Goal: Transaction & Acquisition: Purchase product/service

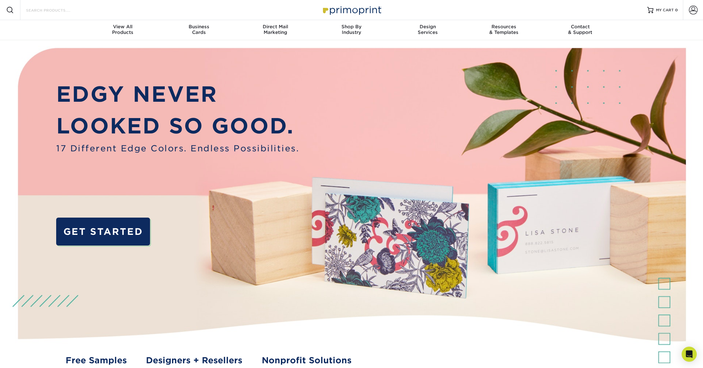
click at [45, 11] on input "Search Products" at bounding box center [55, 10] width 61 height 8
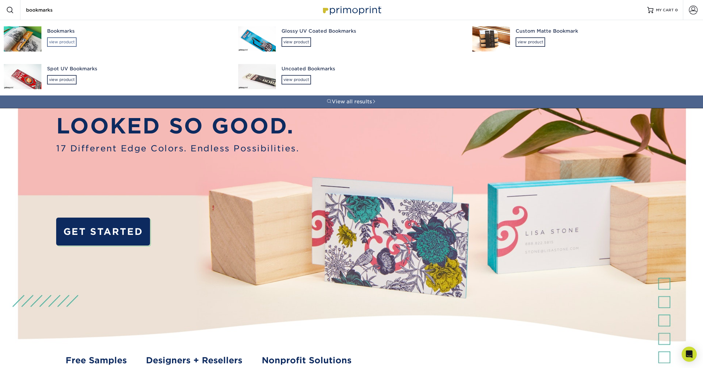
type input "bookmarks"
click at [71, 43] on div "view product" at bounding box center [62, 41] width 30 height 9
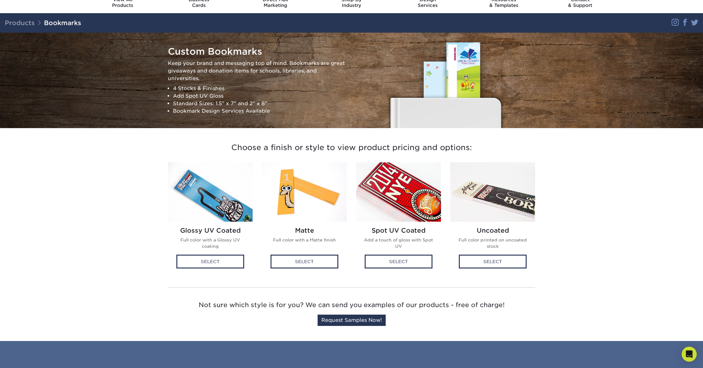
scroll to position [26, 0]
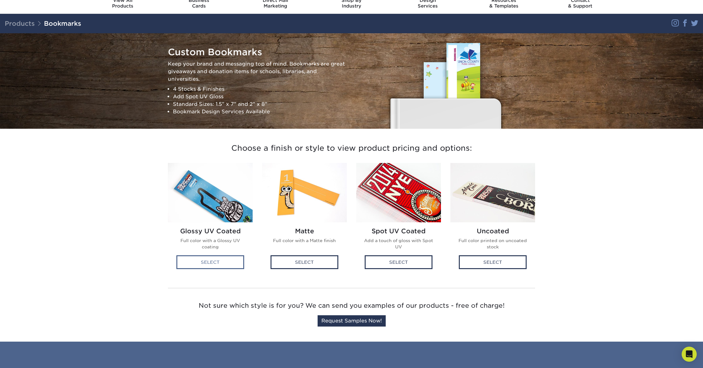
click at [227, 264] on div "Select" at bounding box center [210, 262] width 68 height 14
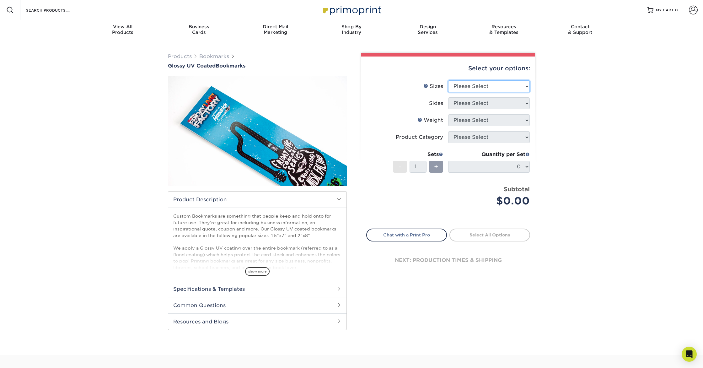
click at [472, 88] on select "Please Select 1.5" x 7" 2" x 8"" at bounding box center [489, 86] width 82 height 12
select select "2.00x8.00"
click at [470, 104] on select "Please Select Print Both Sides Print Front Only" at bounding box center [489, 103] width 82 height 12
select select "13abbda7-1d64-4f25-8bb2-c179b224825d"
click at [470, 119] on select "Please Select 16PT 14PT" at bounding box center [489, 120] width 82 height 12
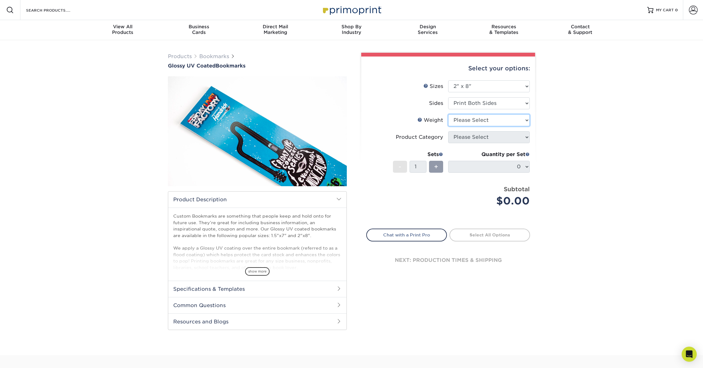
select select "16PT"
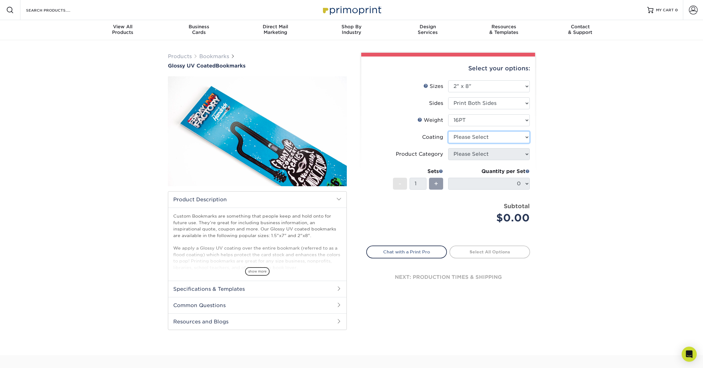
click at [474, 142] on select at bounding box center [489, 137] width 82 height 12
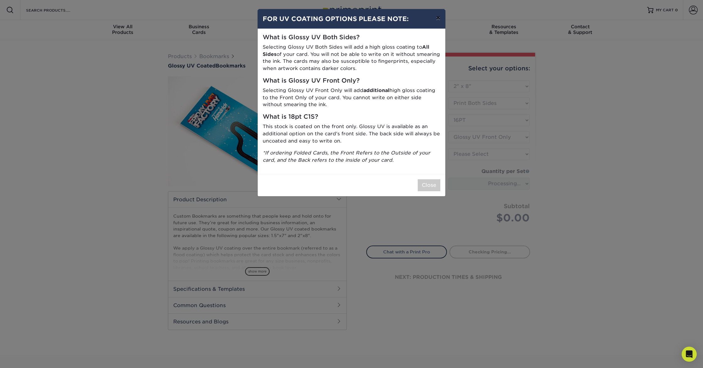
click at [439, 21] on button "×" at bounding box center [438, 18] width 14 height 18
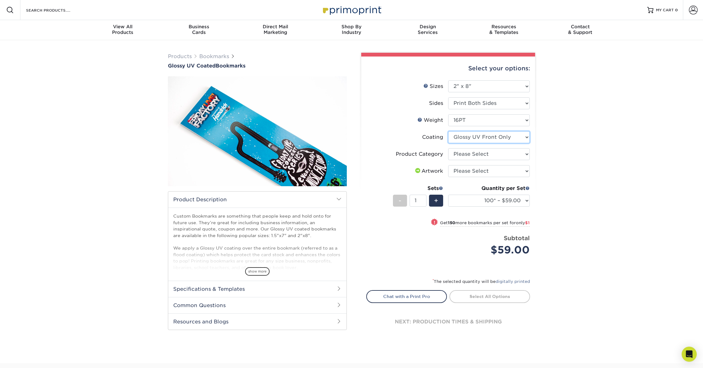
click at [472, 140] on select at bounding box center [489, 137] width 82 height 12
select select "ae367451-b2b8-45df-a344-0f05b6a12993"
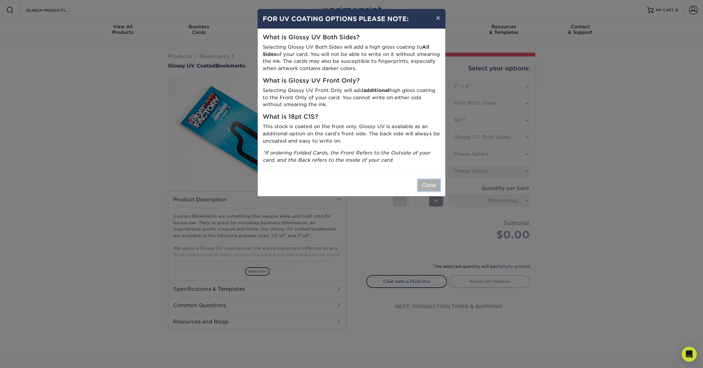
click at [426, 186] on button "Close" at bounding box center [429, 185] width 23 height 12
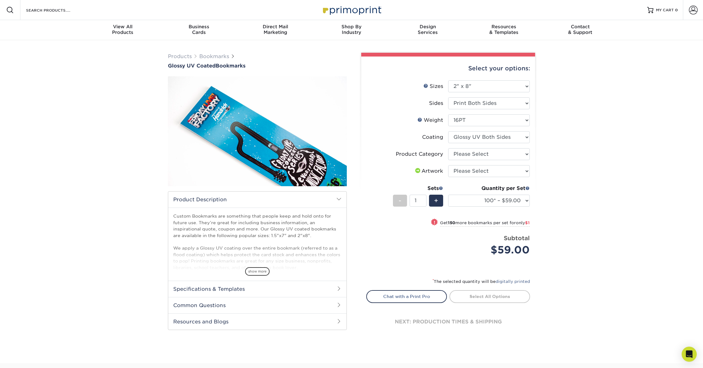
click at [473, 157] on form "Sizes Help Sizes Please Select 1.5" x 7" 2" x 8" Sides 16PT 14PT" at bounding box center [448, 175] width 164 height 190
click at [473, 157] on select "Please Select Postcards" at bounding box center [489, 154] width 82 height 12
select select "9b7272e0-d6c8-4c3c-8e97-d3a1bcdab858"
click at [523, 200] on select "100* – $59.00 250* – $60.00 500 – $66.00 1000 – $78.00 2500 – $125.00 5000 – $1…" at bounding box center [489, 201] width 82 height 12
select select "1000 – $78.00"
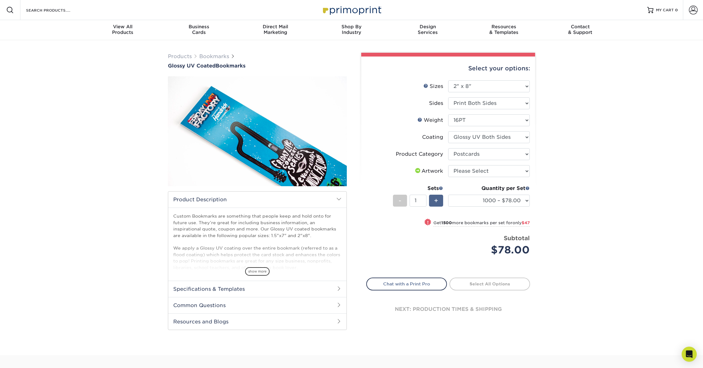
click at [436, 203] on span "+" at bounding box center [436, 200] width 4 height 9
type input "3"
click at [586, 238] on div "Products Bookmarks Glossy UV Coated Bookmarks" at bounding box center [351, 197] width 703 height 315
click at [256, 274] on span "show more" at bounding box center [257, 271] width 24 height 8
